Goal: Task Accomplishment & Management: Use online tool/utility

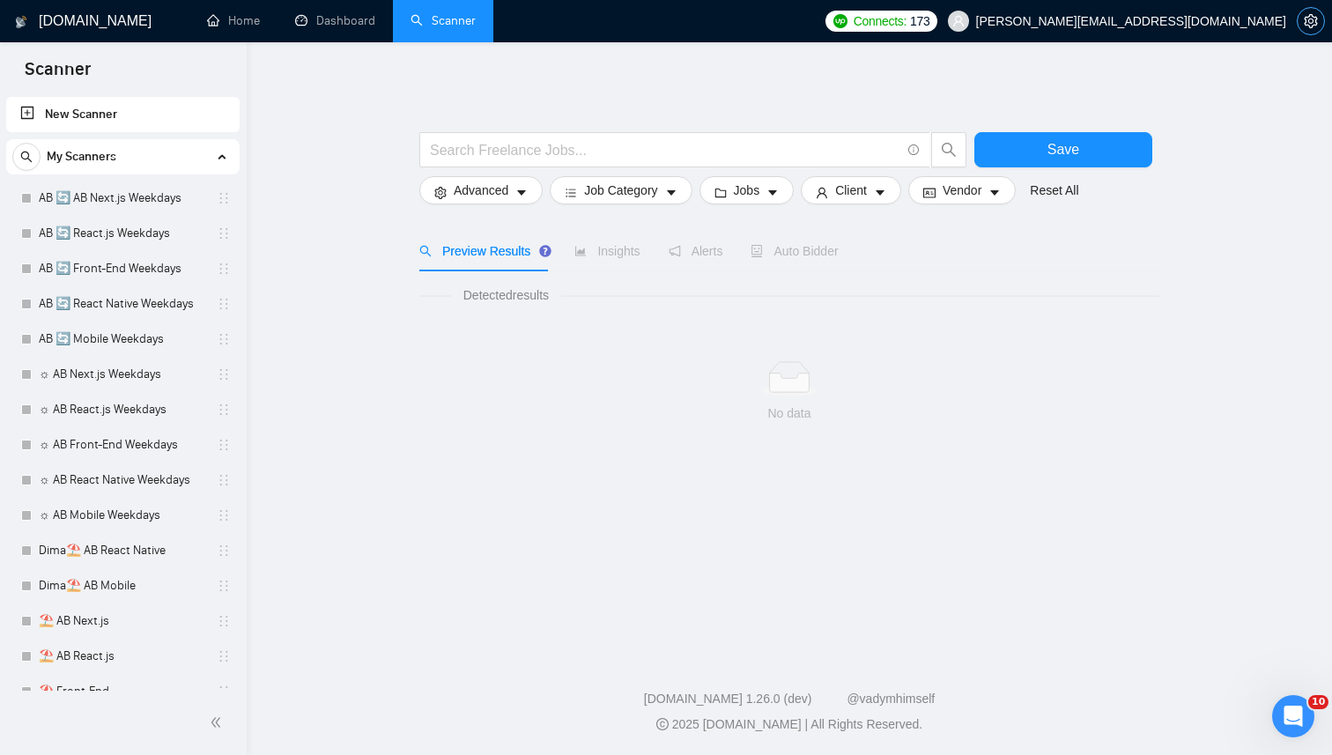
click at [1307, 28] on button "button" at bounding box center [1311, 21] width 28 height 28
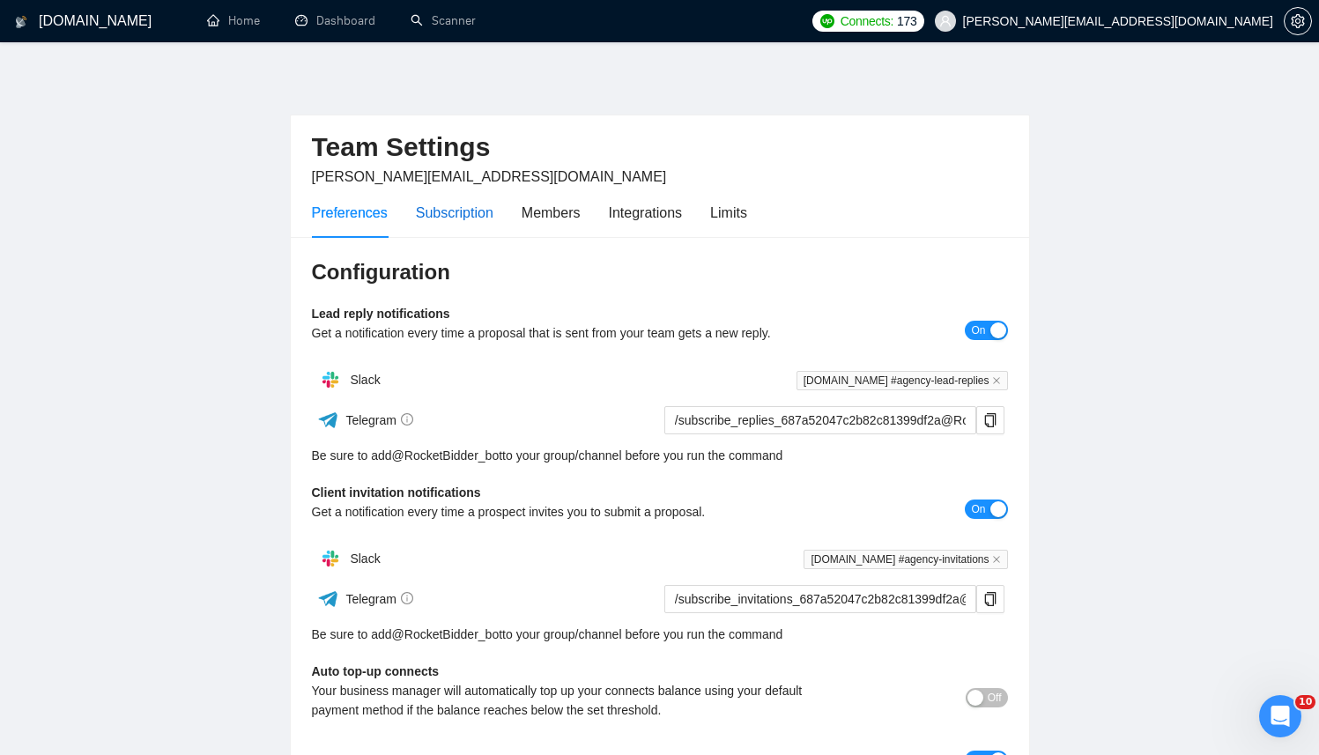
click at [466, 219] on div "Subscription" at bounding box center [455, 213] width 78 height 22
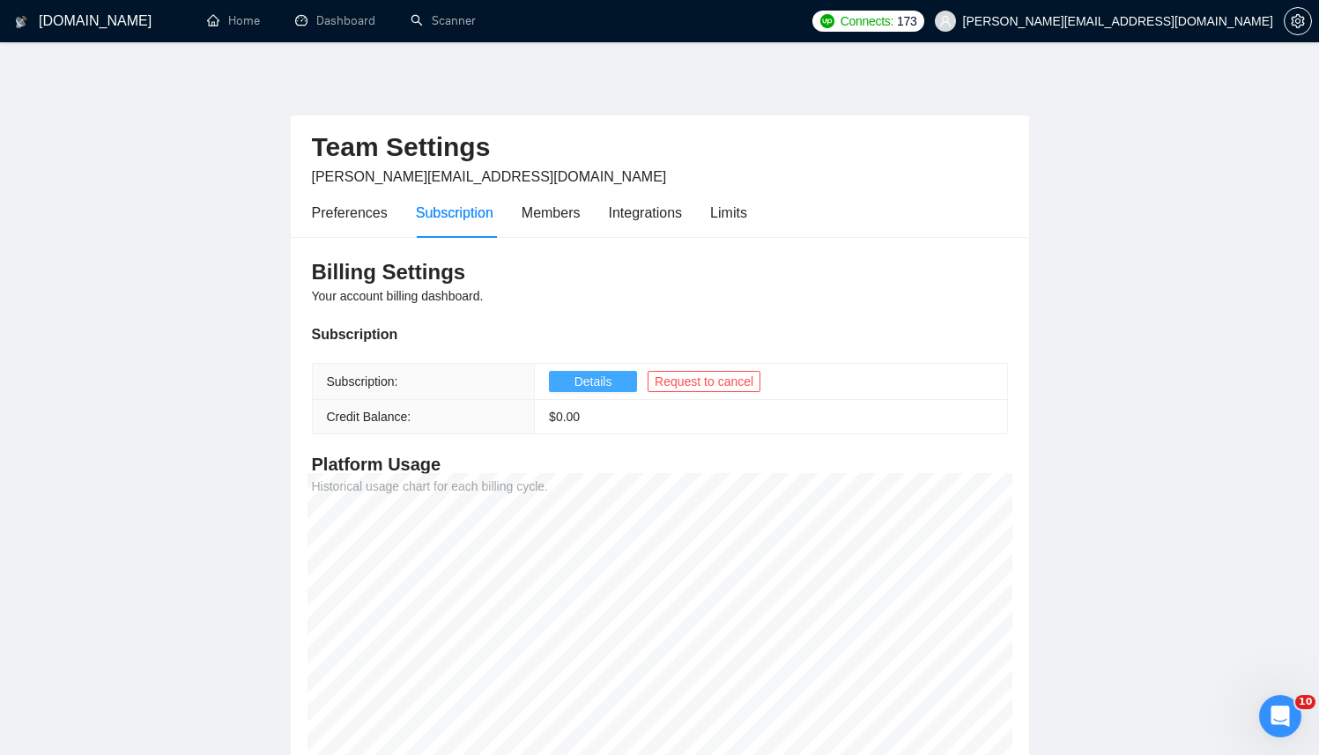
click at [586, 389] on span "Details" at bounding box center [593, 381] width 38 height 19
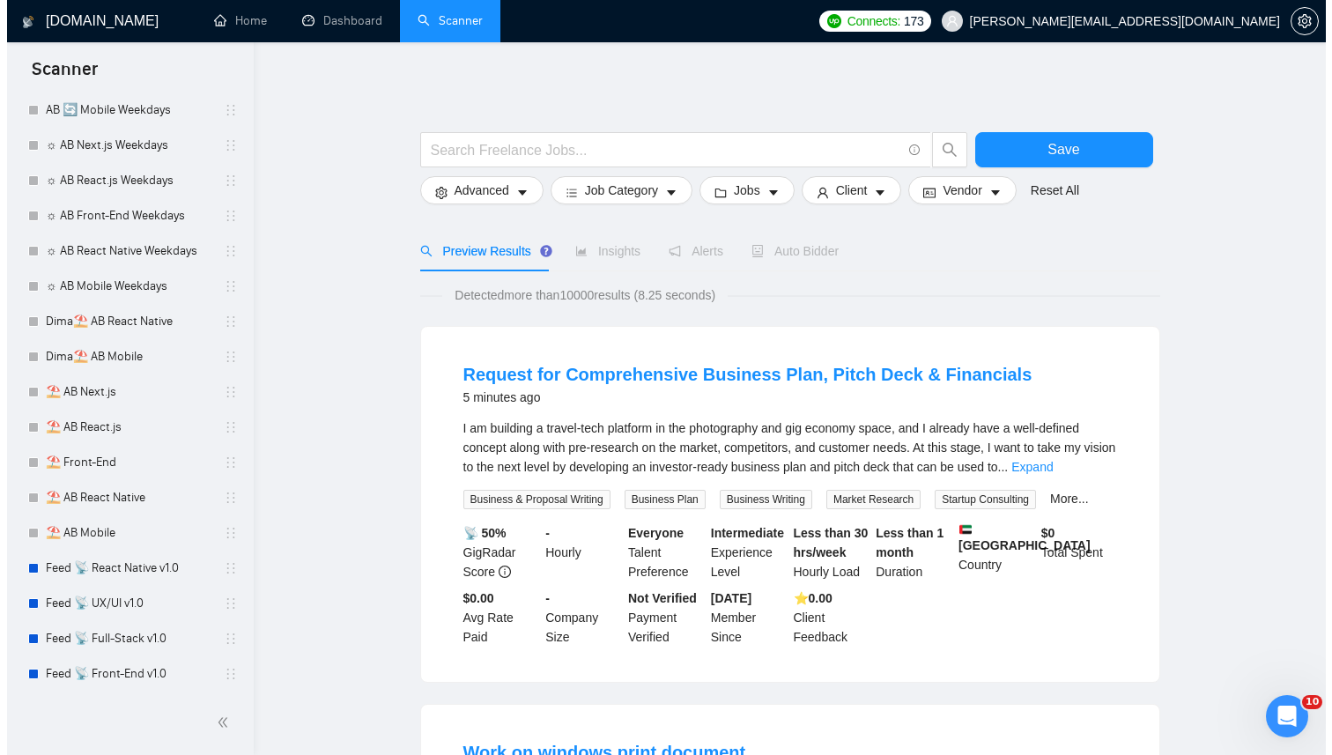
scroll to position [336, 0]
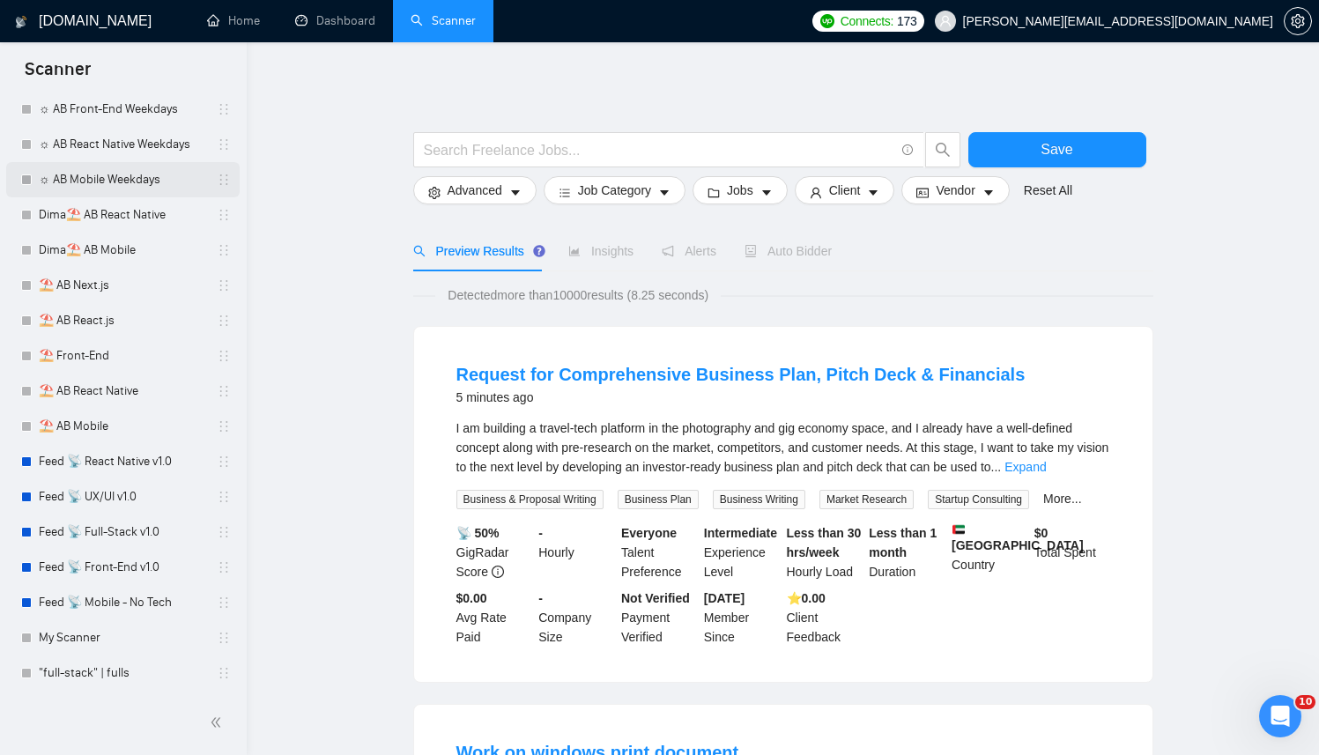
click at [120, 177] on link "☼ AB Mobile Weekdays" at bounding box center [122, 179] width 167 height 35
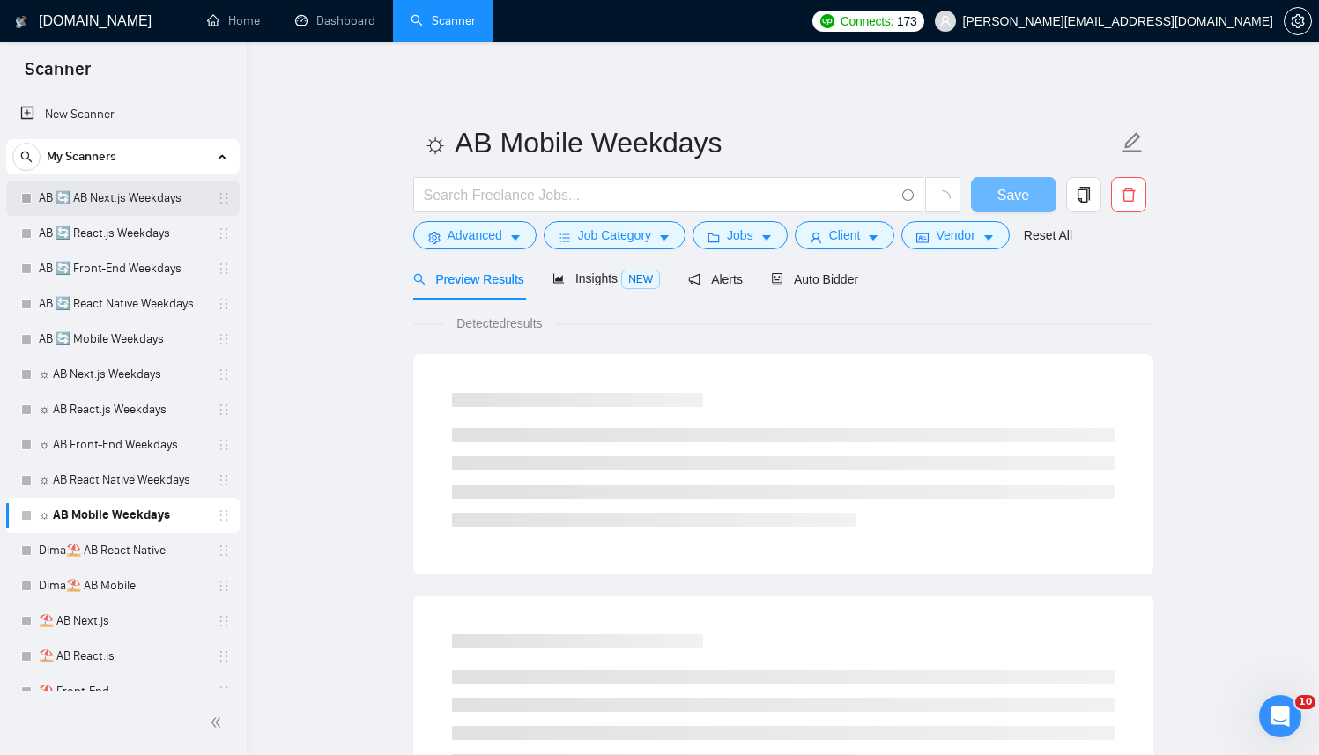
click at [81, 214] on link "AB 🔄 AB Next.js Weekdays" at bounding box center [122, 198] width 167 height 35
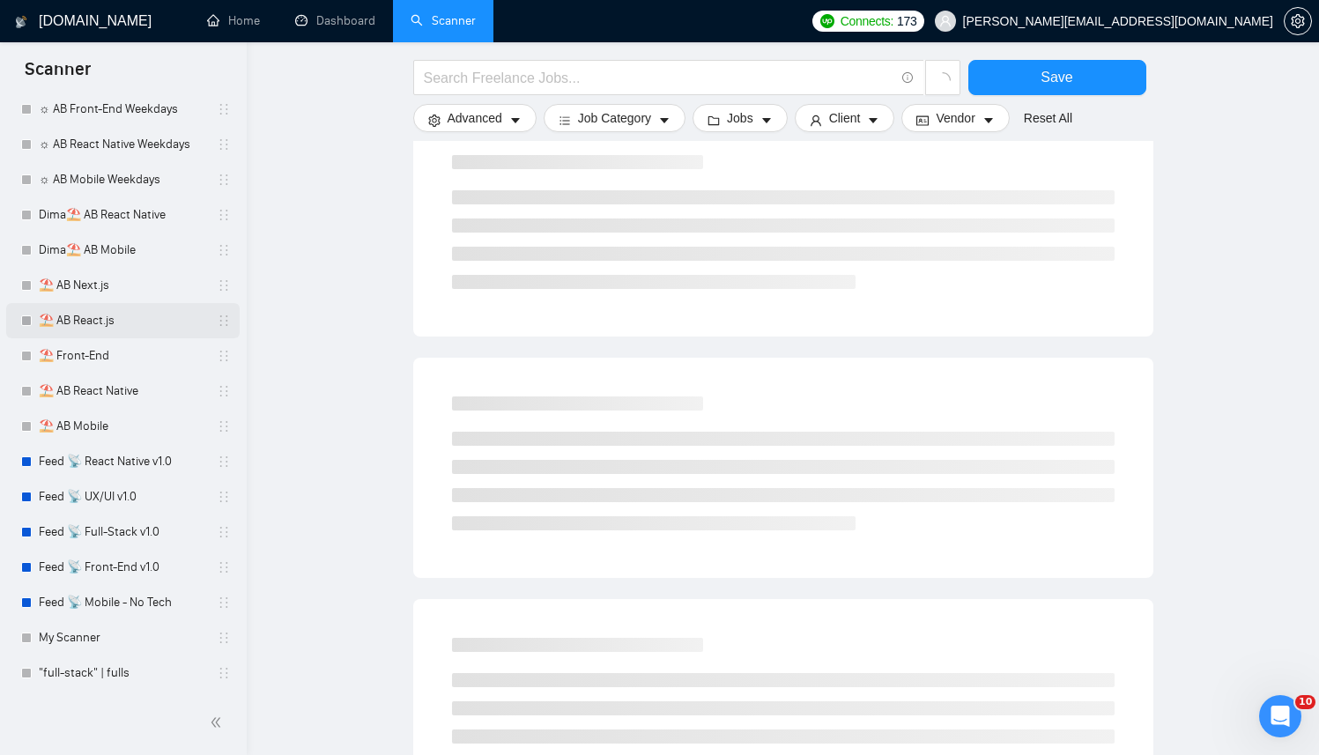
scroll to position [308, 0]
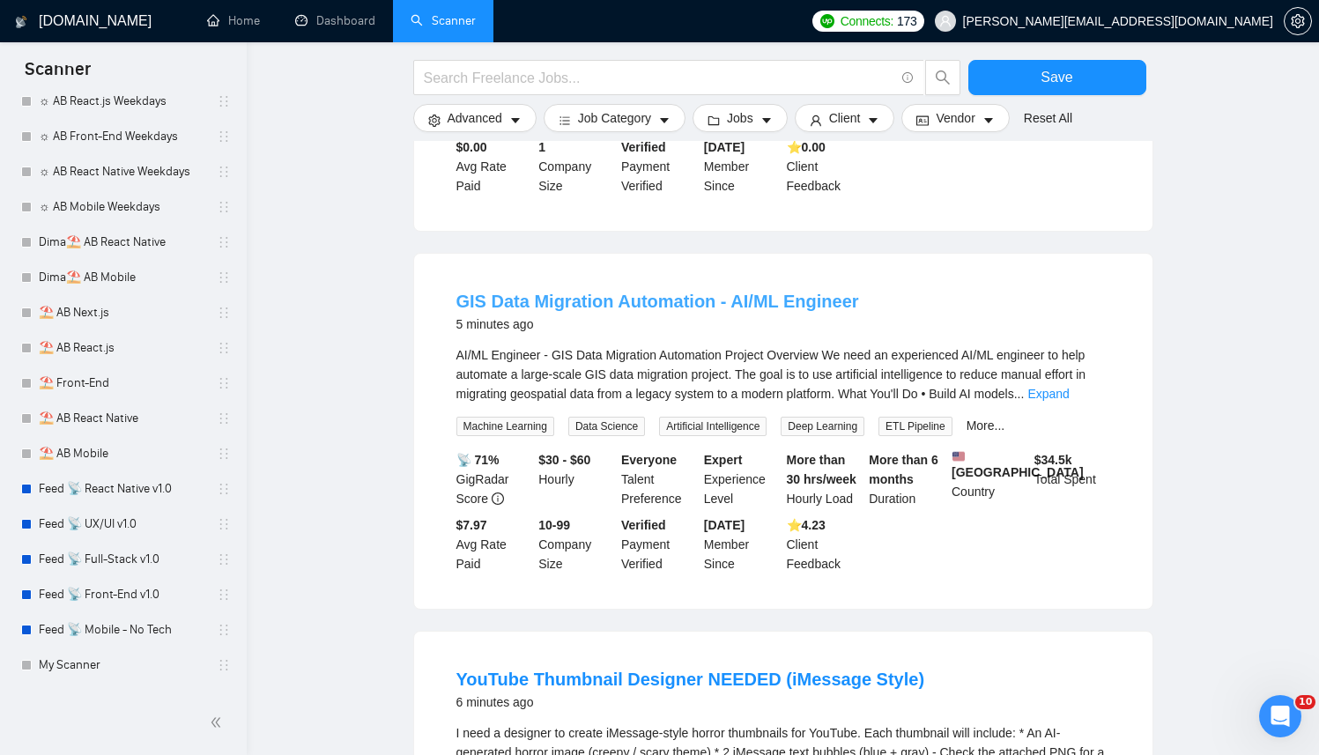
click at [551, 307] on link "GIS Data Migration Automation - AI/ML Engineer" at bounding box center [657, 301] width 403 height 19
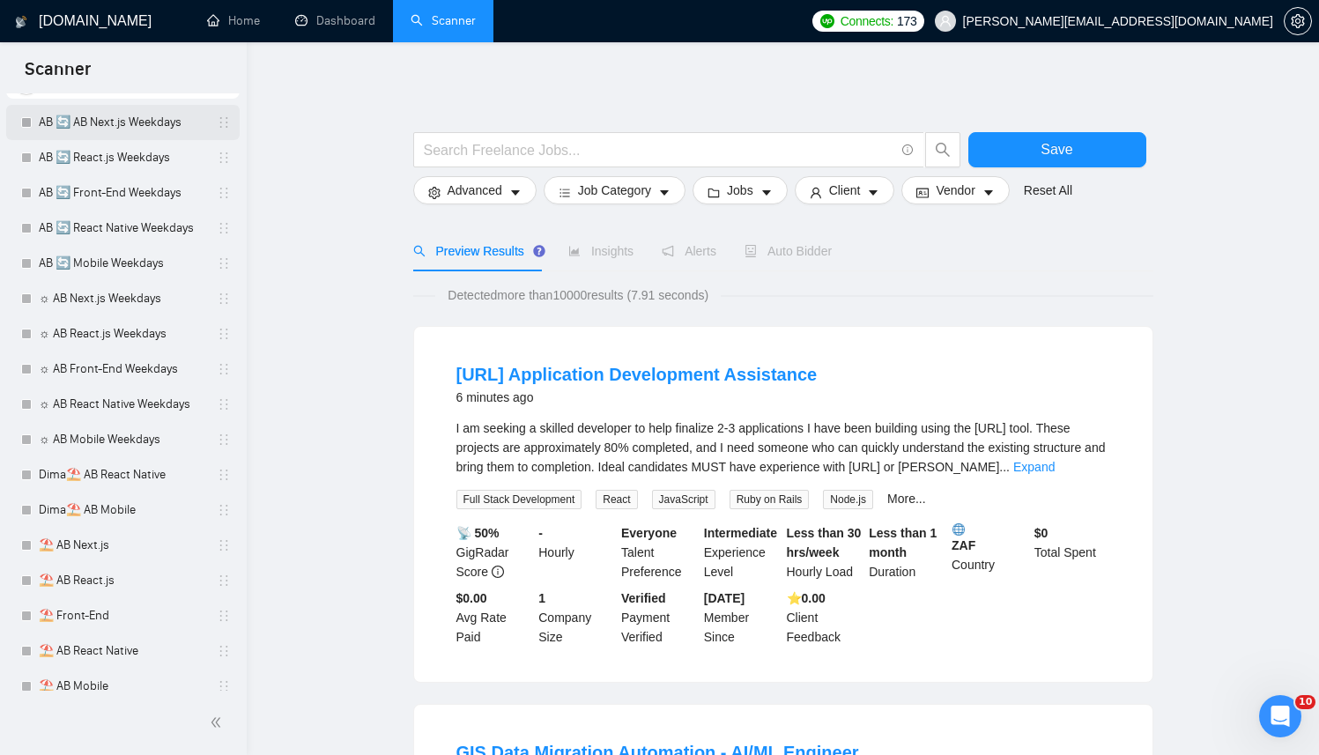
scroll to position [0, 0]
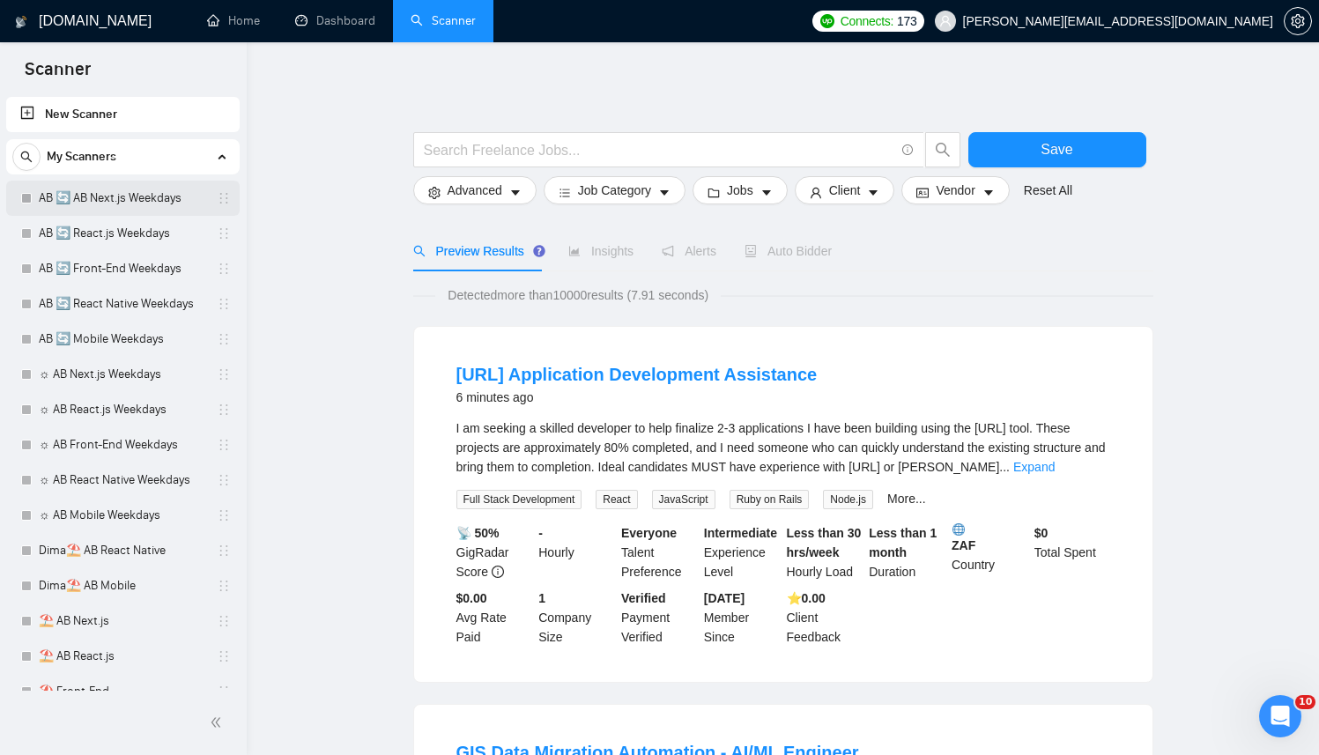
click at [144, 180] on div "My Scanners AB 🔄 AB Next.js Weekdays AB 🔄 React.js Weekdays AB 🔄 Front-End Week…" at bounding box center [122, 582] width 233 height 887
click at [135, 187] on link "AB 🔄 AB Next.js Weekdays" at bounding box center [122, 198] width 167 height 35
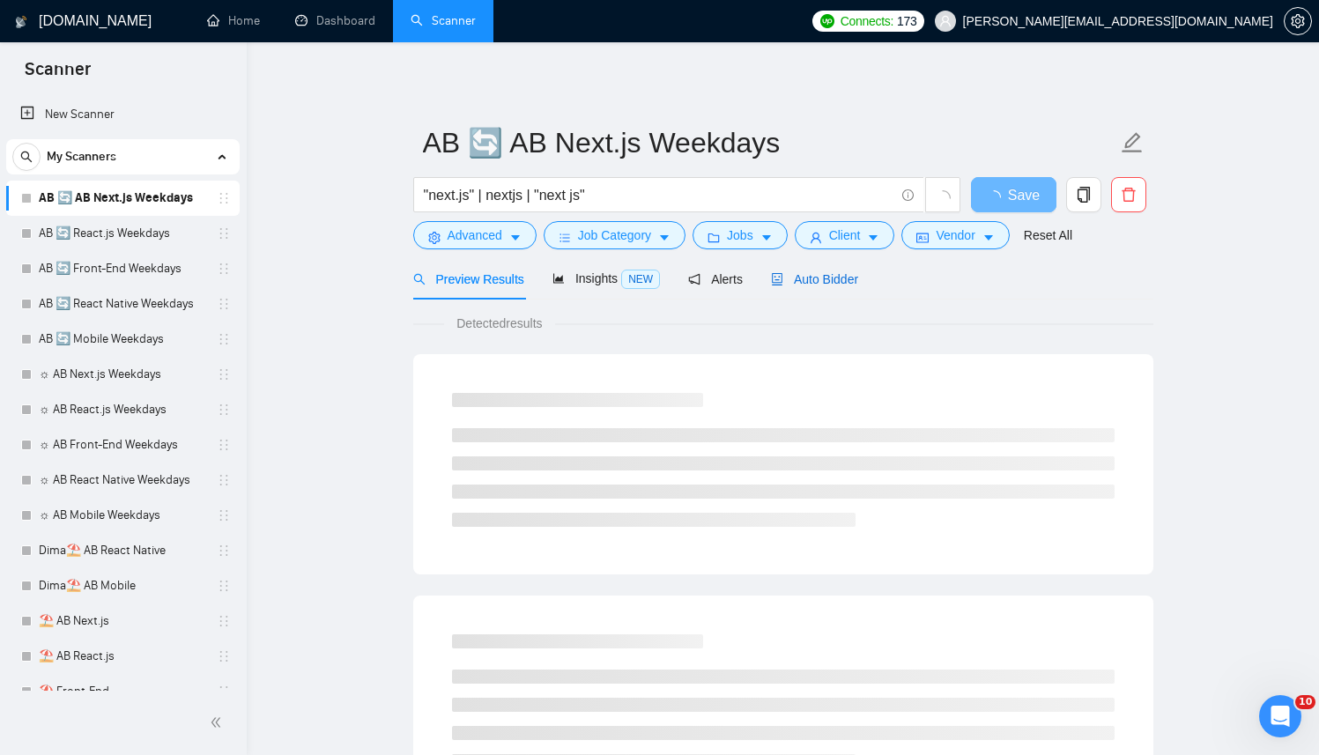
click at [858, 272] on span "Auto Bidder" at bounding box center [814, 279] width 87 height 14
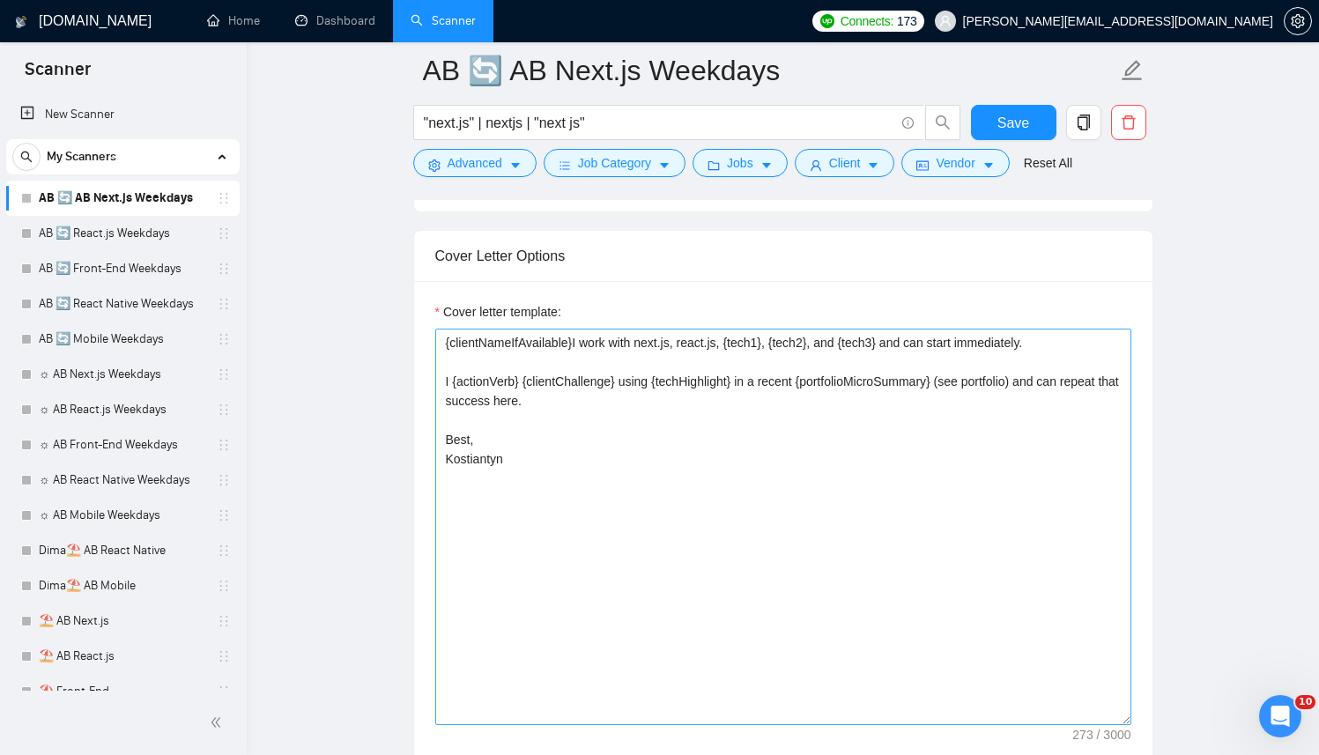
scroll to position [2164, 0]
